Goal: Task Accomplishment & Management: Manage account settings

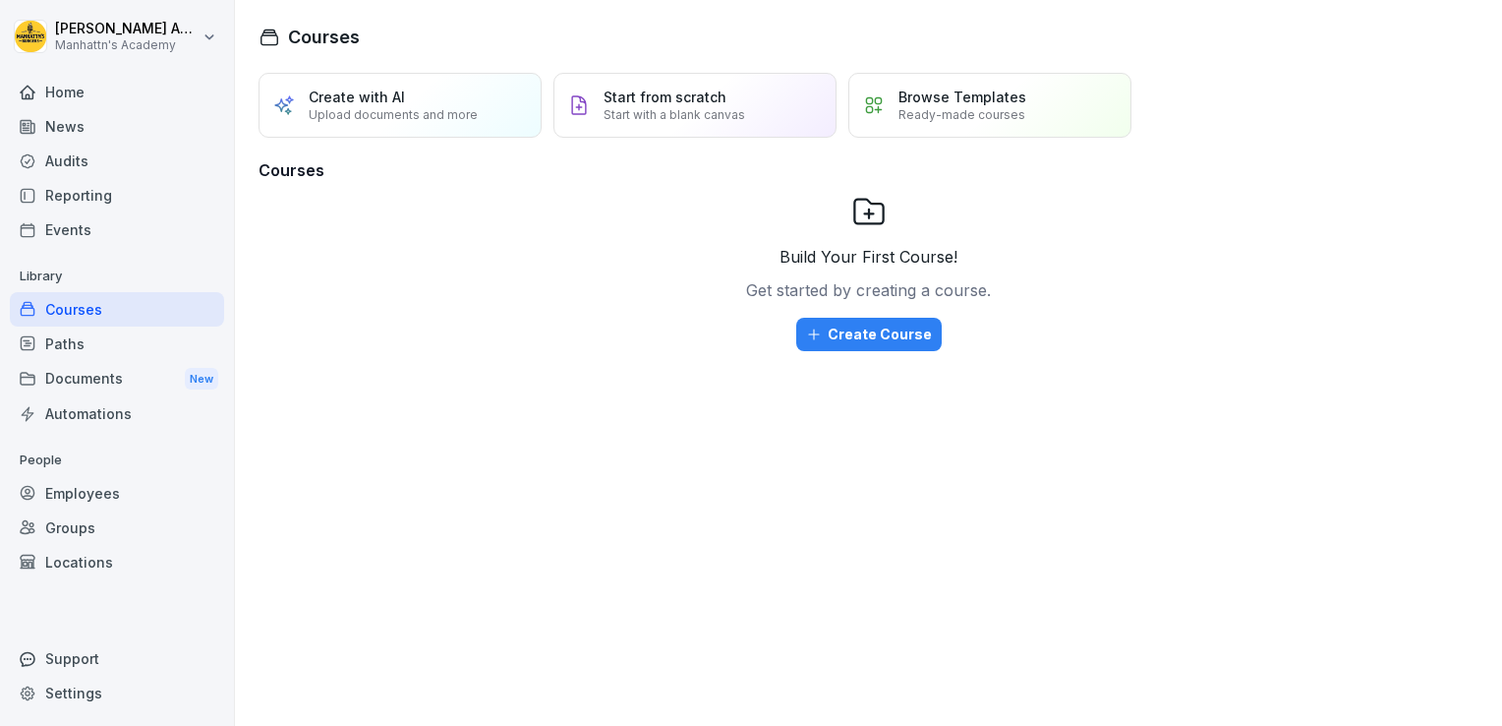
click at [115, 477] on div "Employees" at bounding box center [117, 493] width 214 height 34
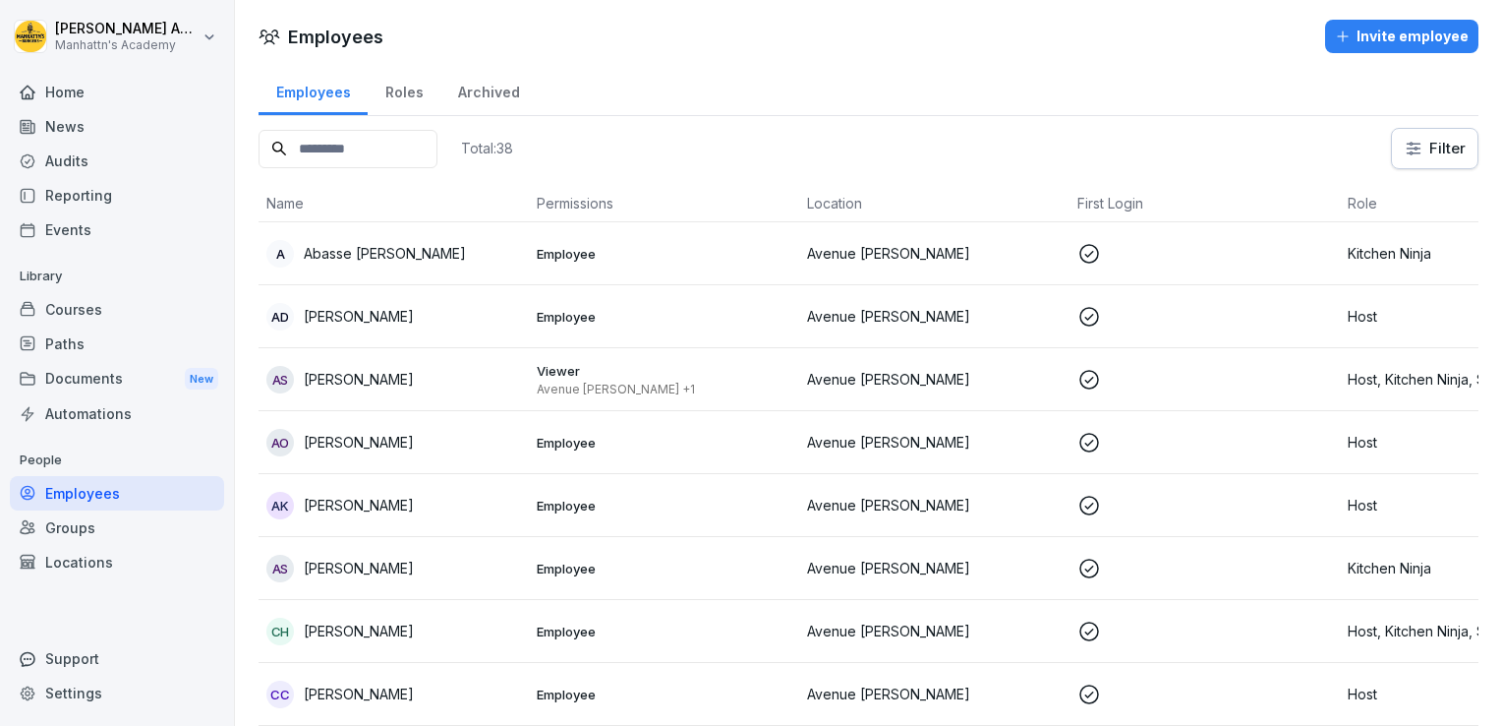
click at [1373, 27] on div "Invite employee" at bounding box center [1402, 37] width 134 height 22
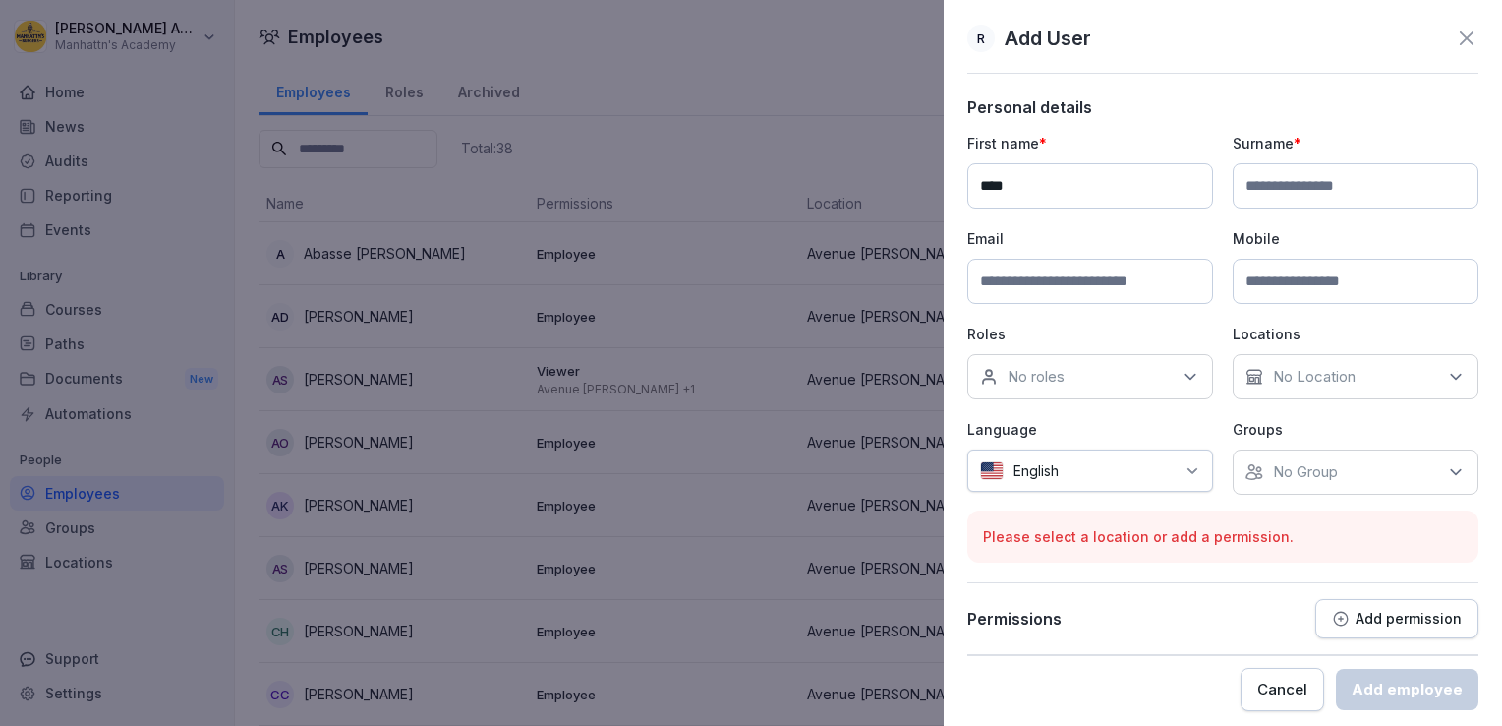
type input "****"
type input "*******"
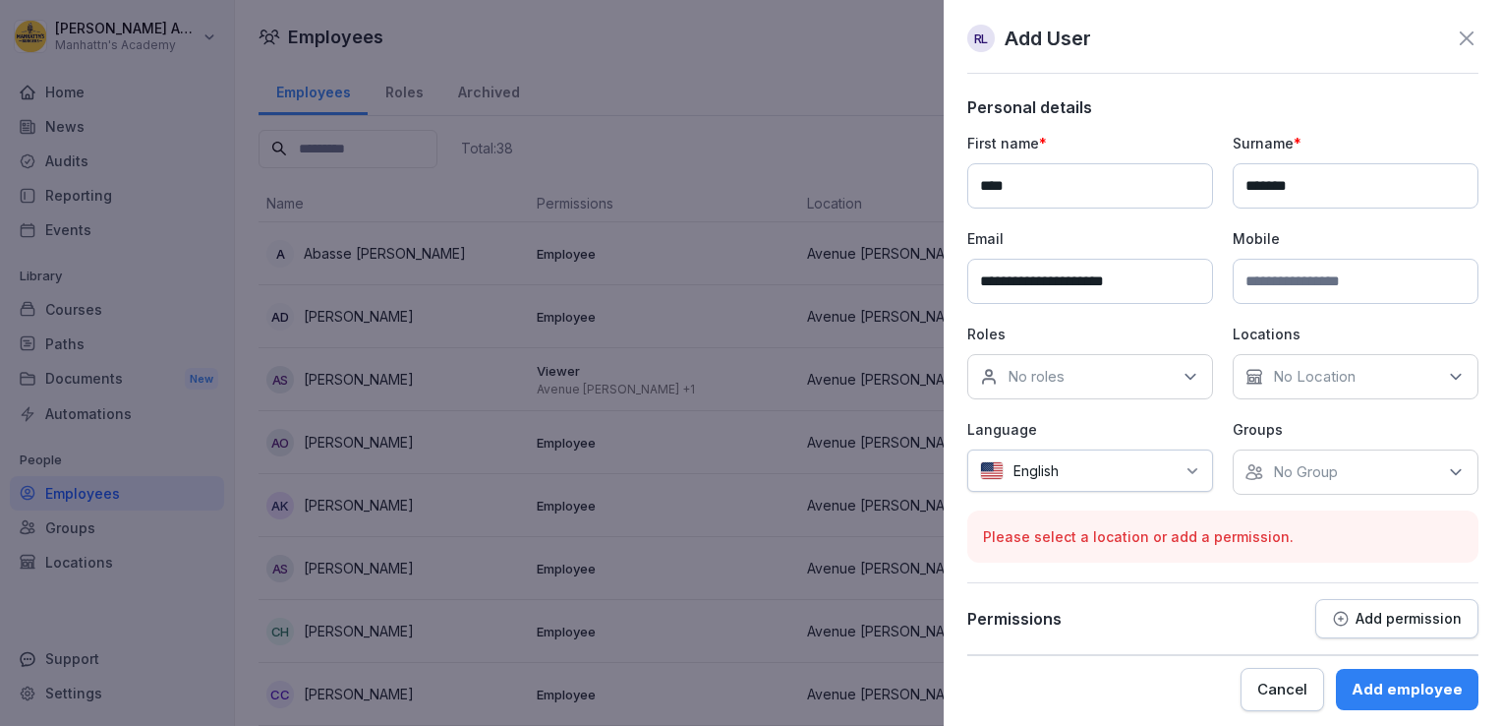
type input "**********"
click at [1065, 382] on p "No roles" at bounding box center [1036, 377] width 57 height 20
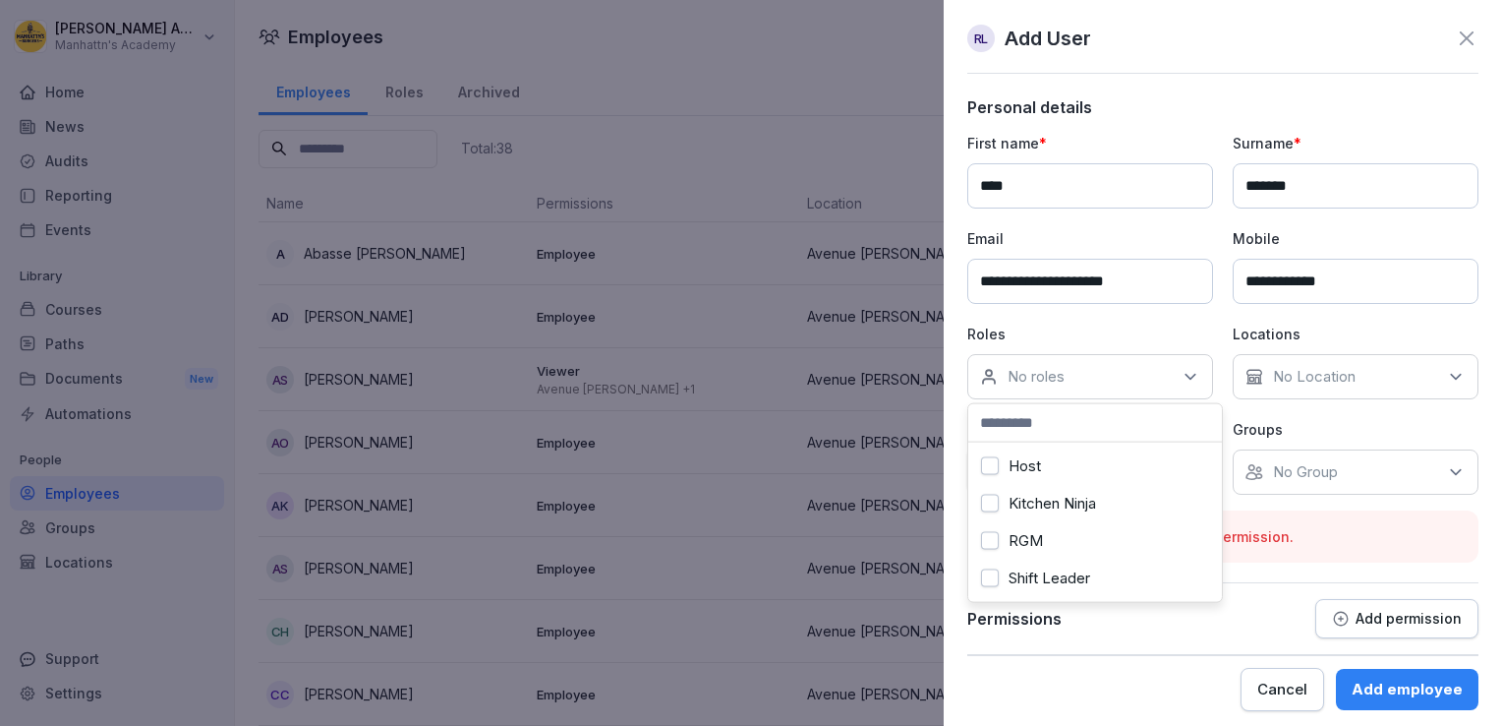
click at [1043, 473] on div "Host" at bounding box center [1095, 465] width 244 height 37
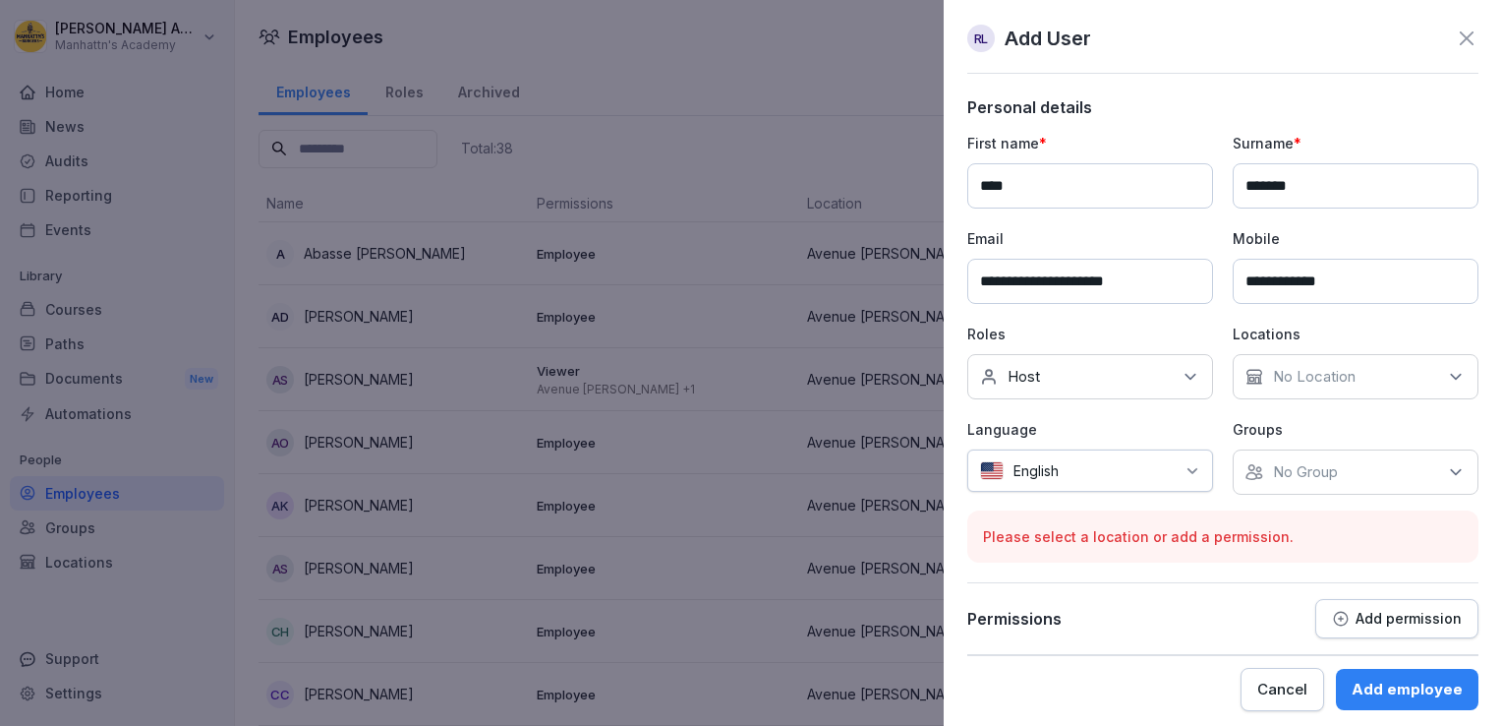
click at [1312, 470] on p "No Group" at bounding box center [1305, 472] width 65 height 20
click at [1273, 554] on label "Avenue [PERSON_NAME]" at bounding box center [1354, 561] width 176 height 18
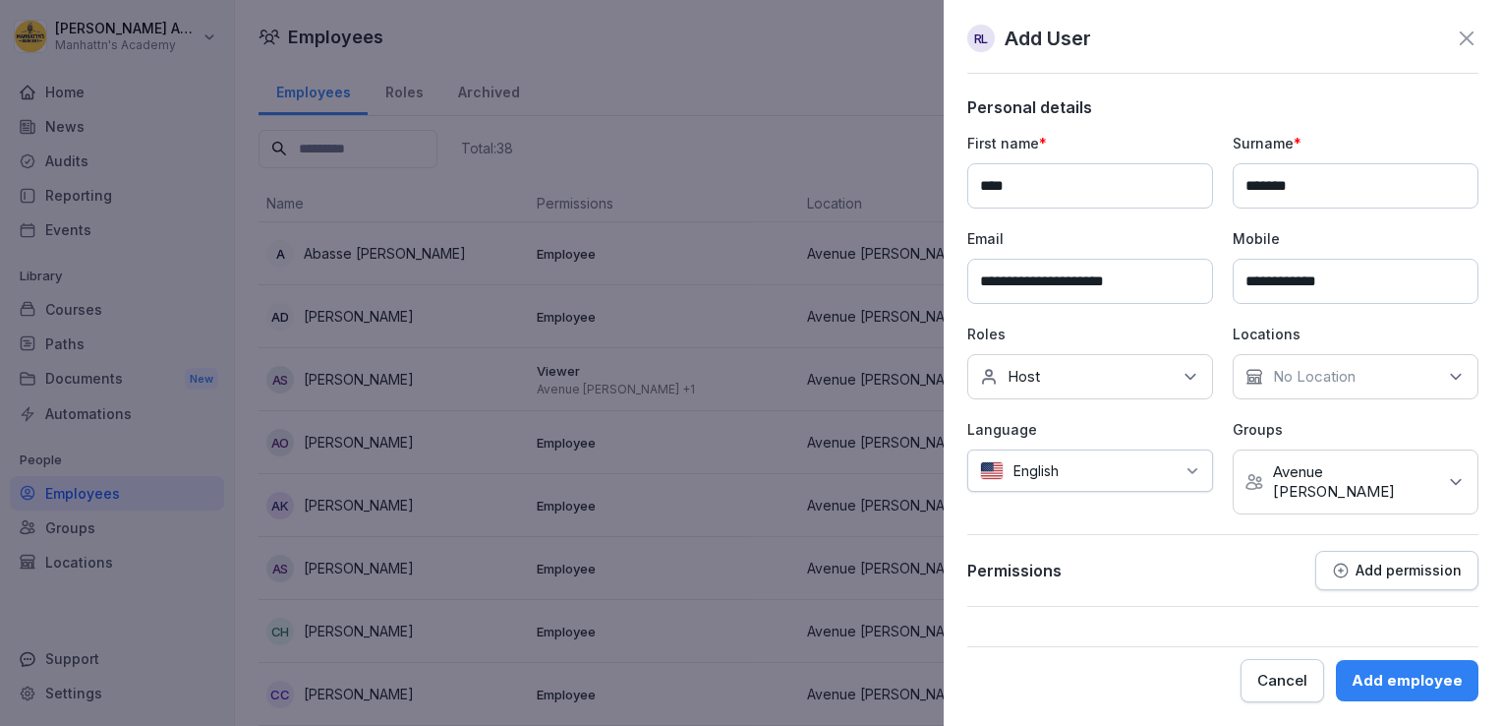
click at [1111, 467] on div at bounding box center [1122, 470] width 106 height 21
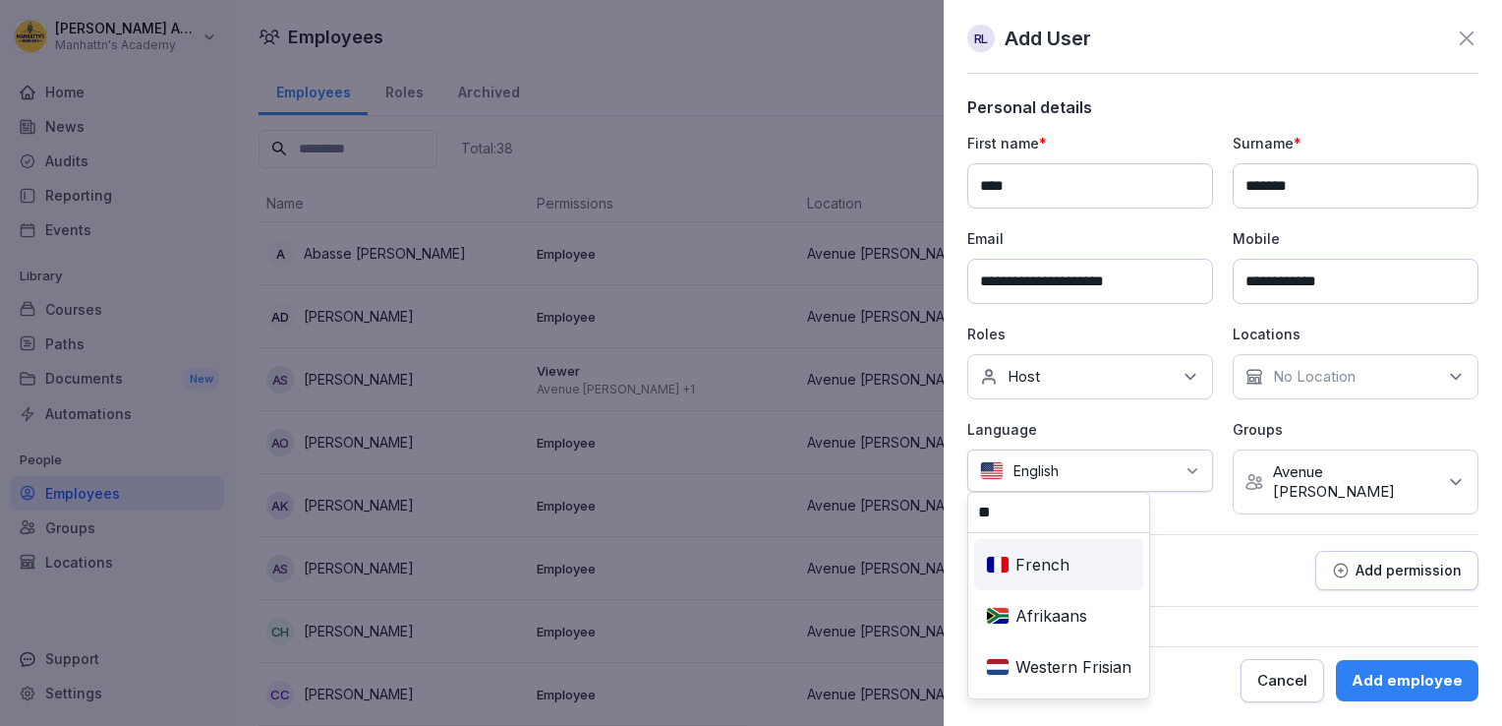
type input "**"
click at [1075, 560] on div "French" at bounding box center [1058, 564] width 161 height 43
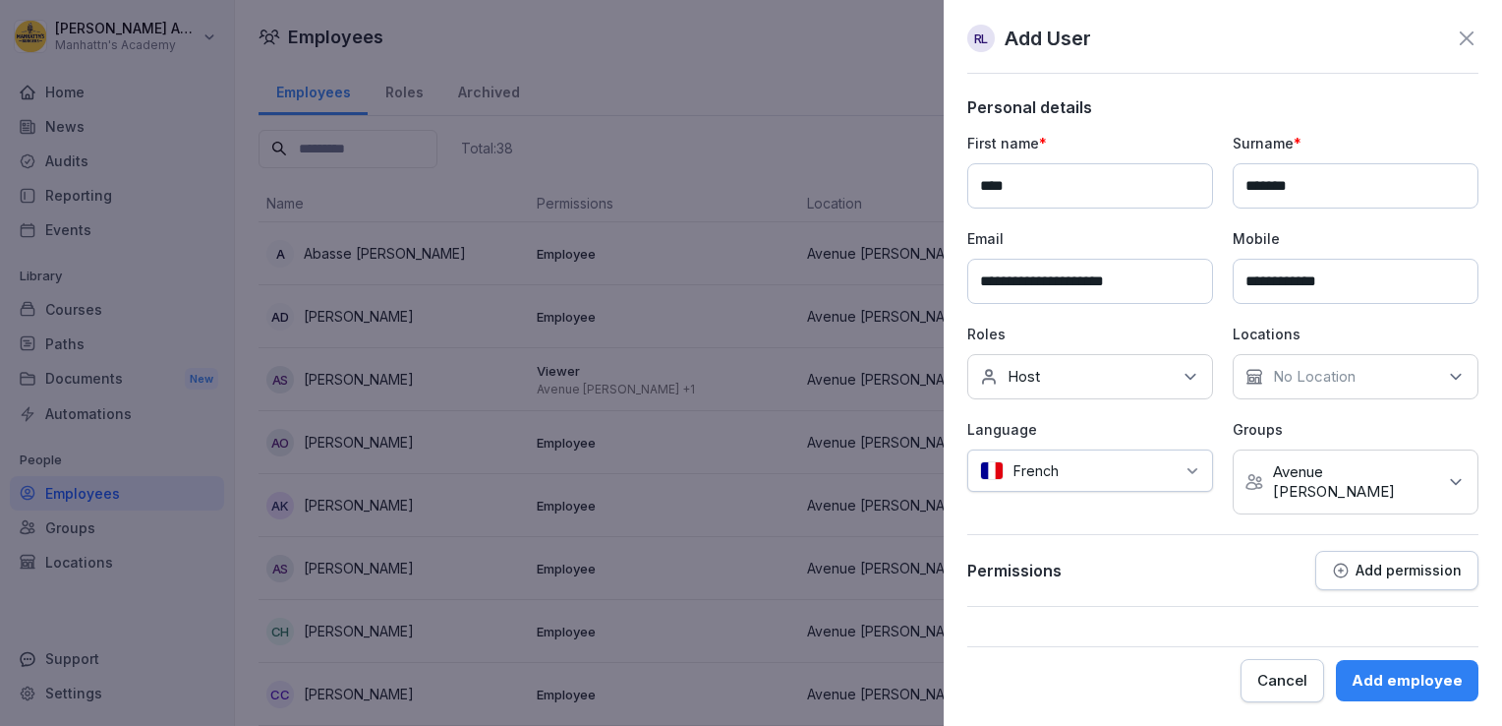
click at [1393, 680] on div "Add employee" at bounding box center [1407, 681] width 111 height 22
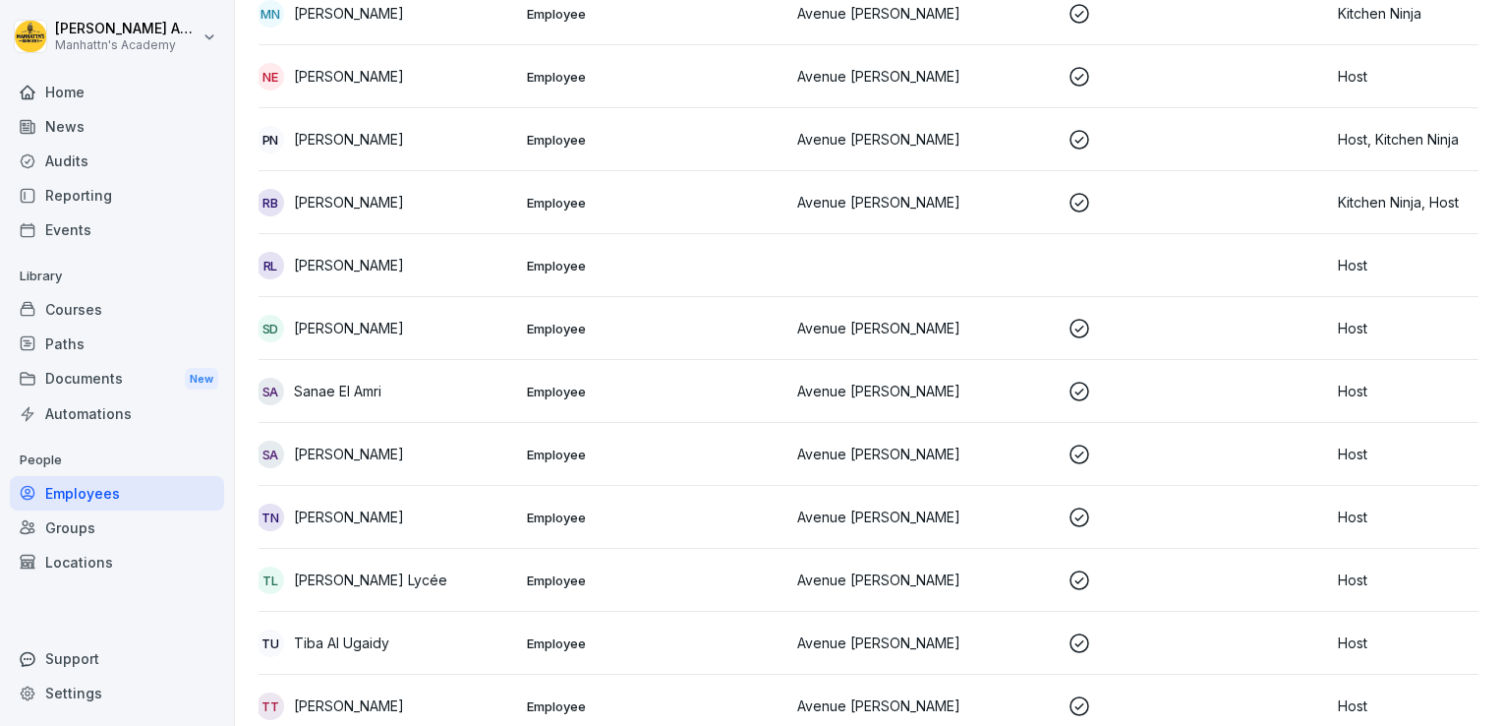
scroll to position [1686, 0]
click at [387, 265] on div "RL Roxy Loubaki" at bounding box center [384, 267] width 255 height 28
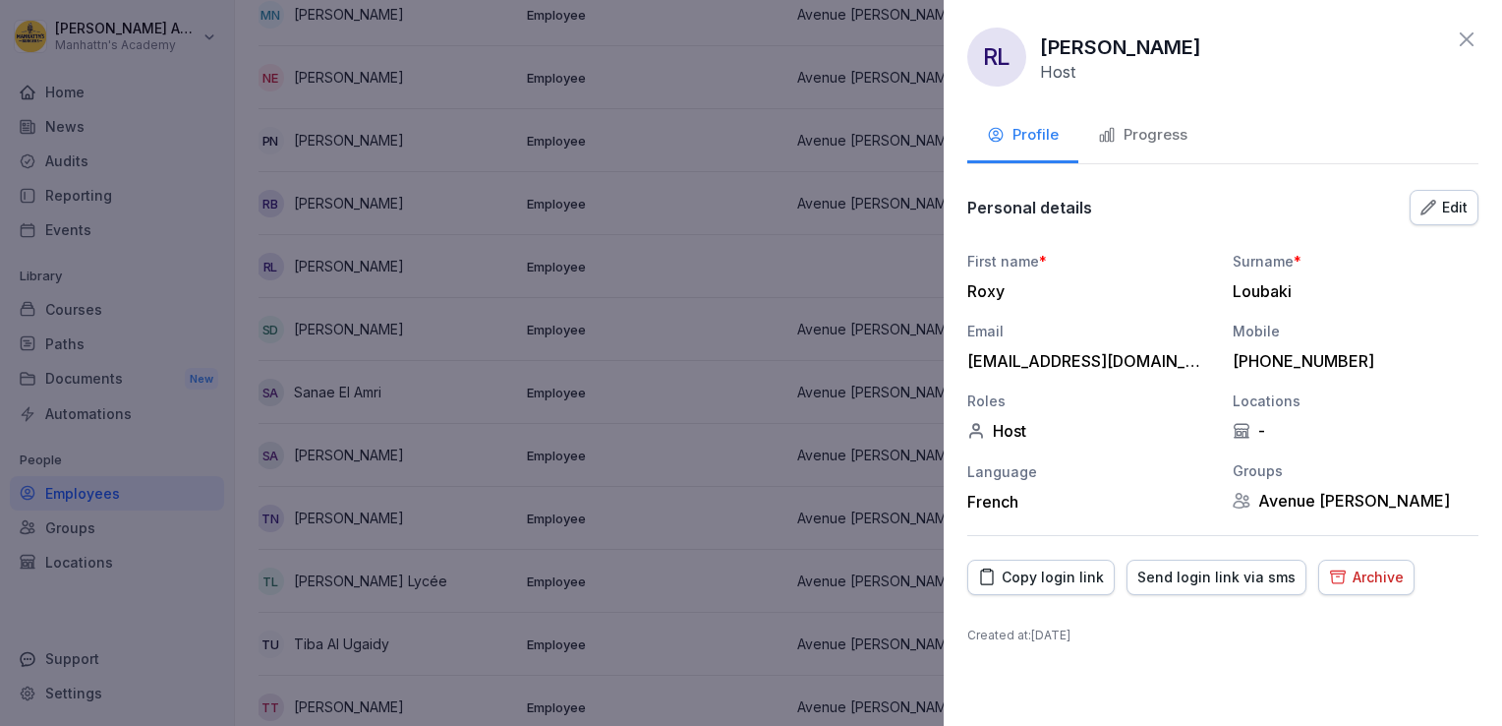
click at [1446, 198] on div "Edit" at bounding box center [1444, 208] width 47 height 22
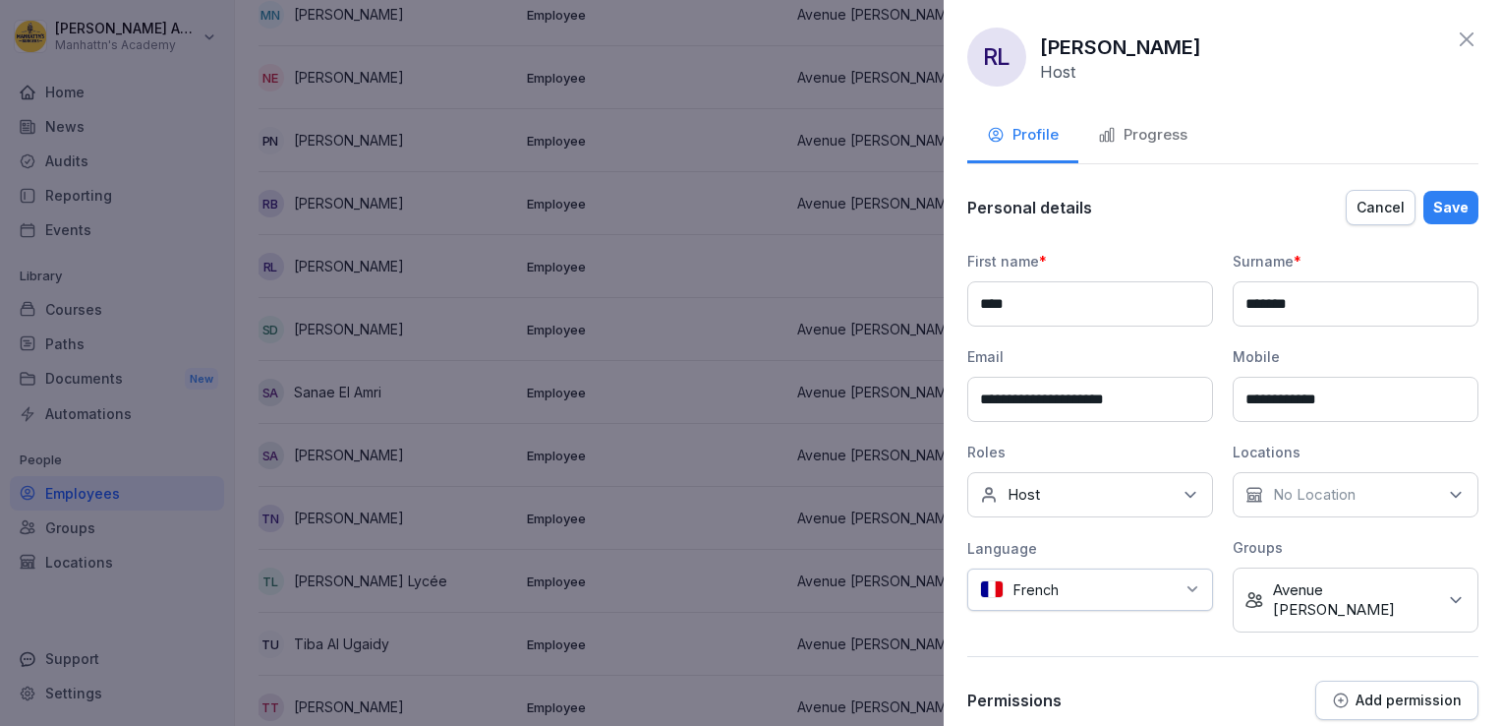
click at [1363, 498] on div "No Location" at bounding box center [1356, 494] width 246 height 45
click at [1278, 574] on label "Avenue [PERSON_NAME]" at bounding box center [1354, 583] width 176 height 18
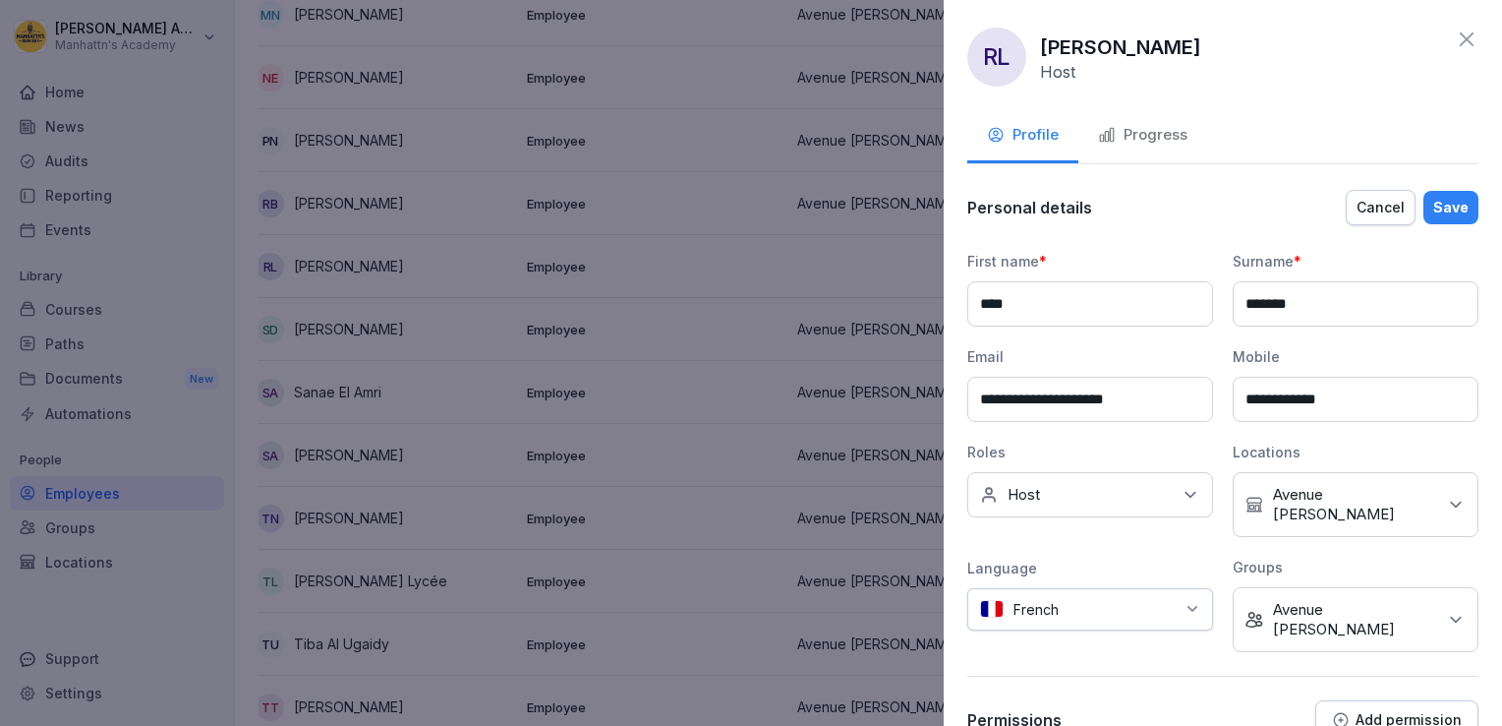
click at [1440, 197] on div "Save" at bounding box center [1451, 208] width 35 height 22
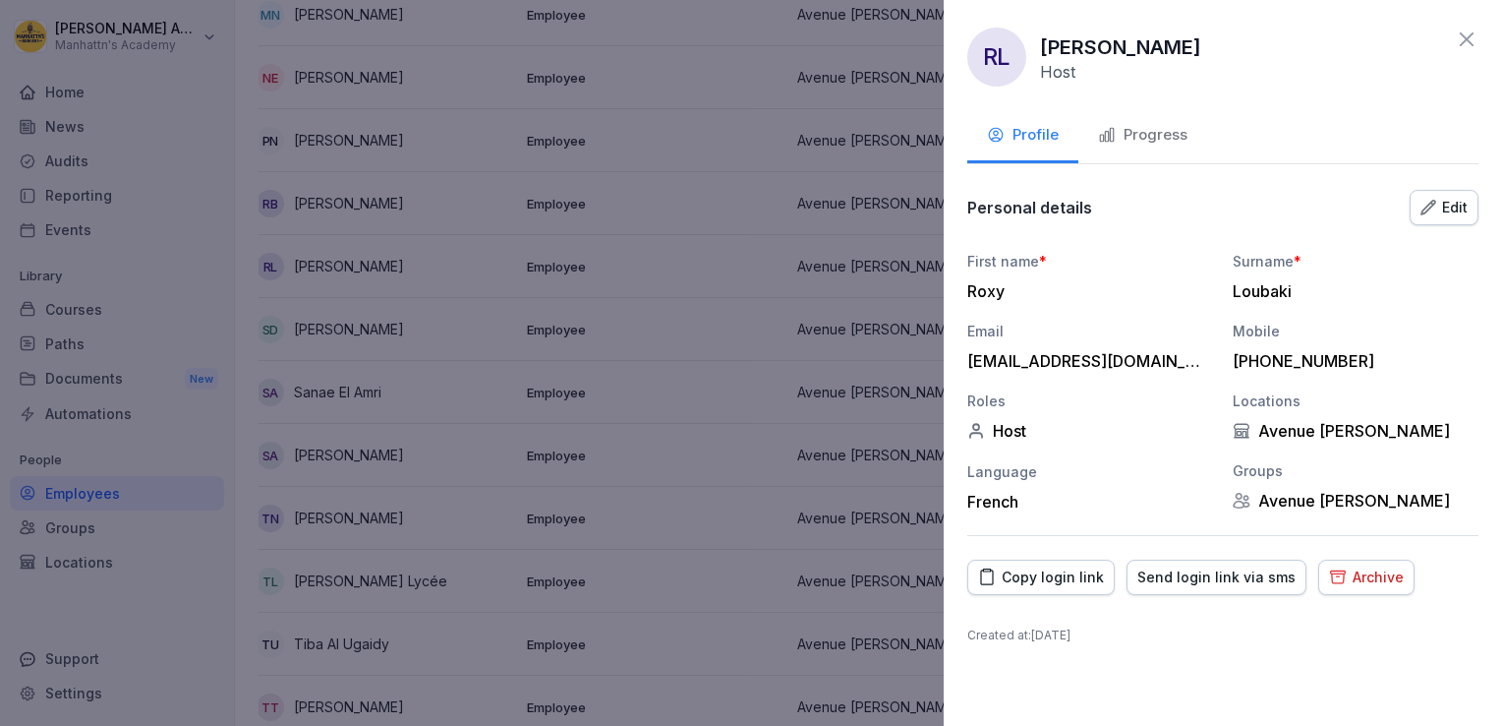
click at [1009, 584] on div "Copy login link" at bounding box center [1041, 577] width 126 height 22
click at [900, 325] on div at bounding box center [751, 363] width 1502 height 726
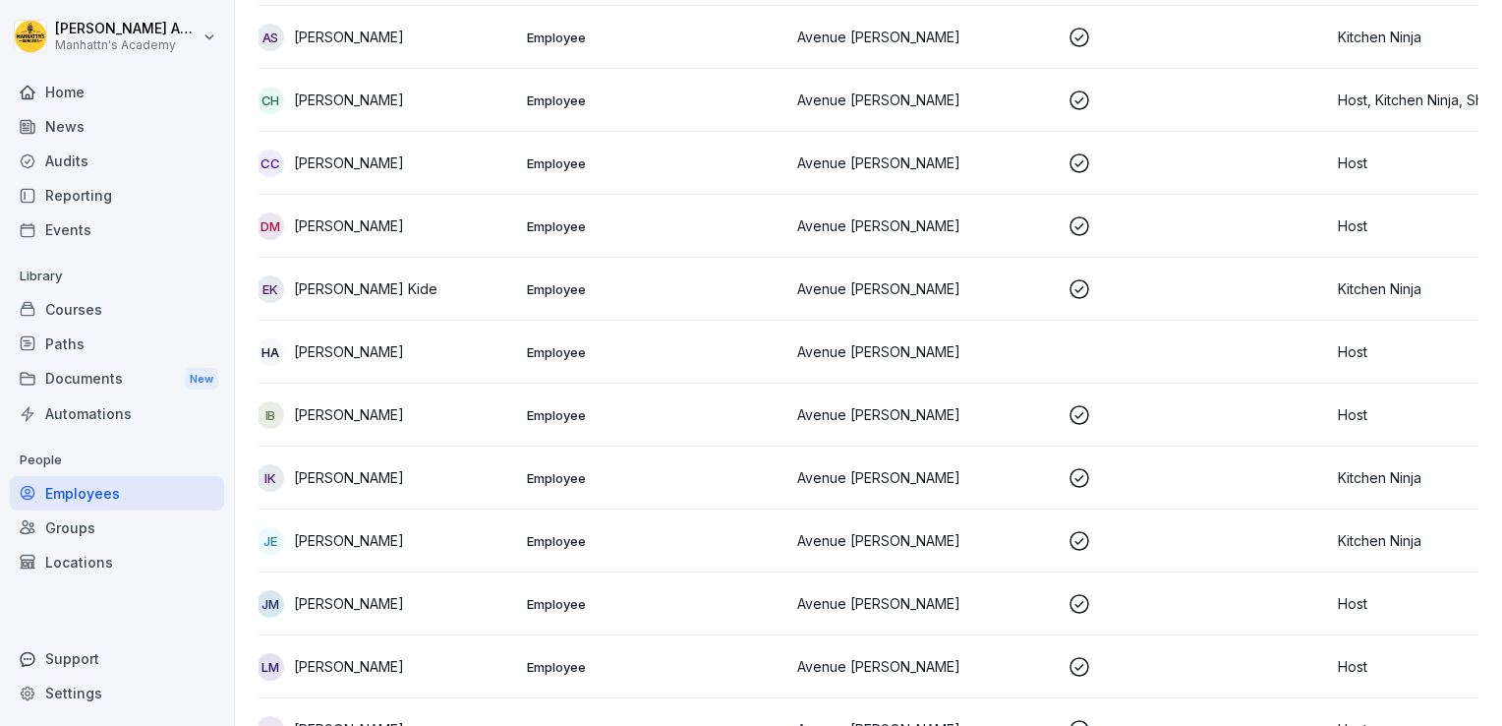
scroll to position [0, 0]
